Goal: Transaction & Acquisition: Purchase product/service

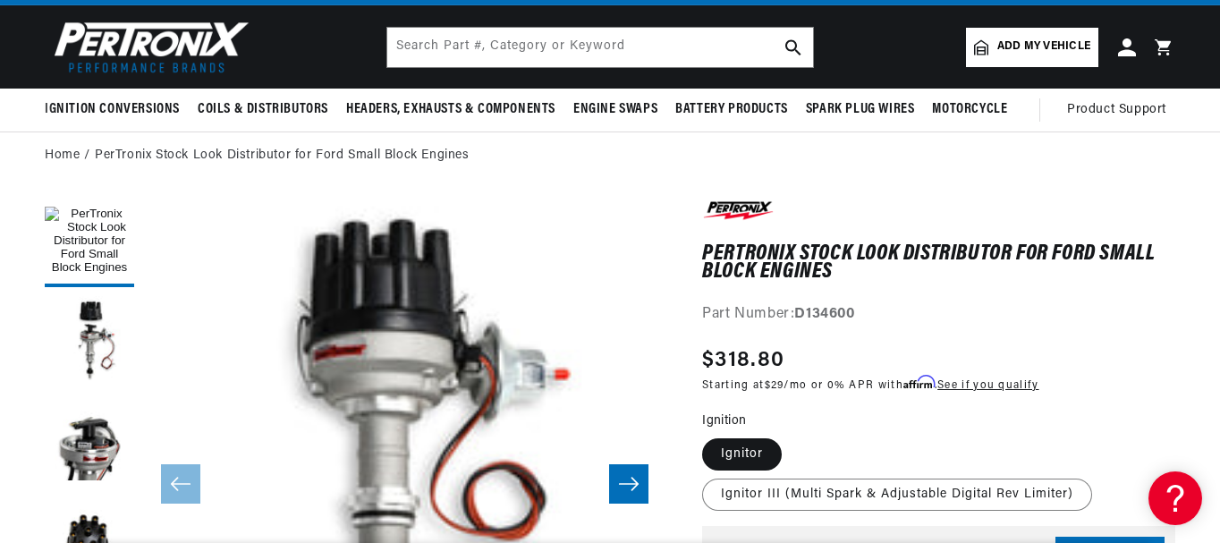
scroll to position [0, 668]
click at [906, 165] on ol "Home PerTronix Stock Look Distributor for Ford Small Block Engines" at bounding box center [610, 156] width 1130 height 20
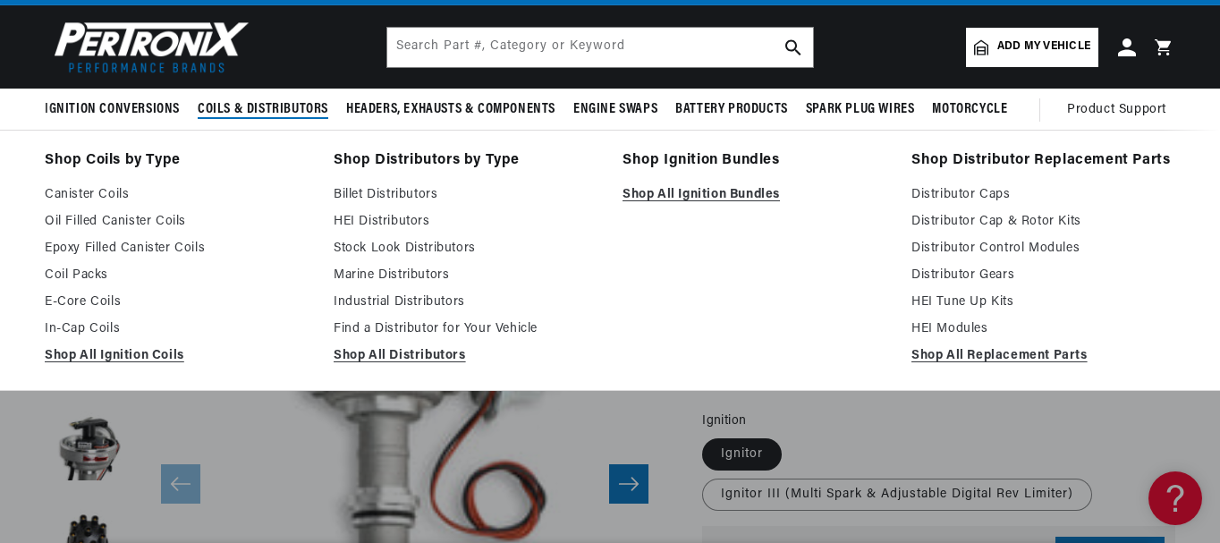
click at [688, 278] on li "Shop Ignition Bundles Shop All Ignition Bundles" at bounding box center [754, 260] width 264 height 224
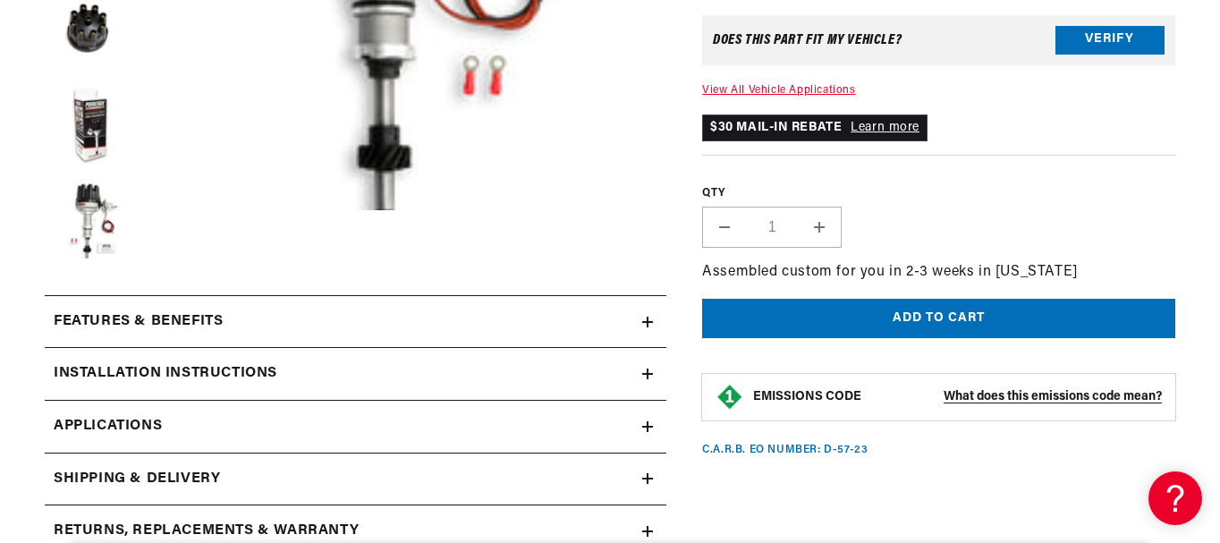
scroll to position [0, 668]
click at [1214, 18] on section "PerTronix Stock Look Distributor for Ford Small Block Engines PerTronix Stock L…" at bounding box center [610, 305] width 1220 height 1272
click at [1218, 67] on section "PerTronix Stock Look Distributor for Ford Small Block Engines PerTronix Stock L…" at bounding box center [610, 305] width 1220 height 1272
drag, startPoint x: 1218, startPoint y: 67, endPoint x: 1221, endPoint y: 36, distance: 31.4
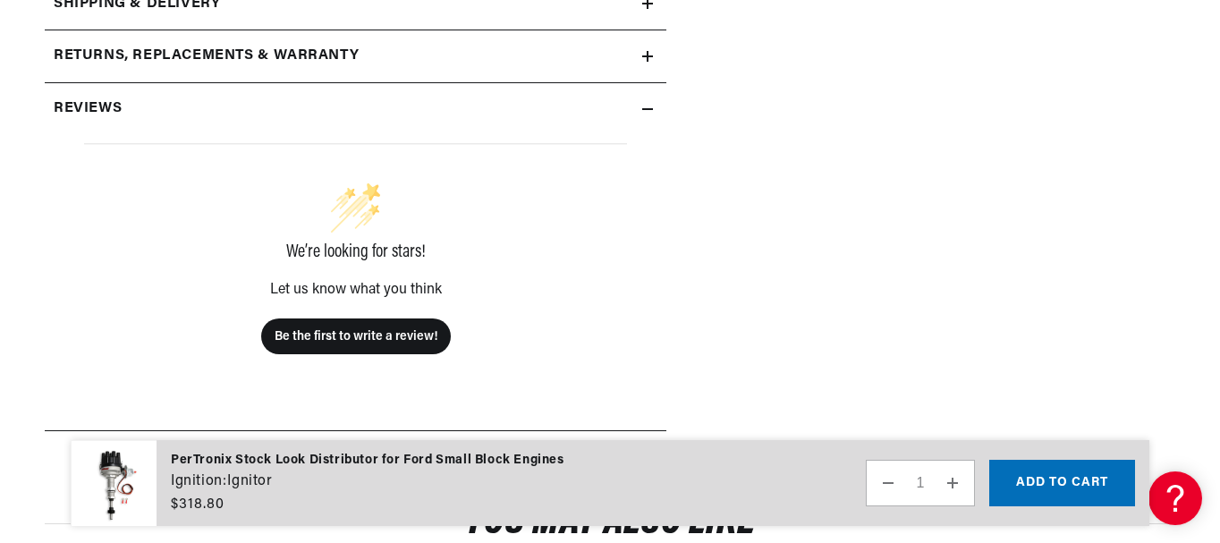
click at [1218, 533] on div "You may also like" at bounding box center [610, 523] width 1220 height 34
click at [1215, 524] on div "You may also like" at bounding box center [610, 523] width 1220 height 34
click at [1216, 508] on div "You may also like" at bounding box center [610, 523] width 1220 height 34
